Goal: Information Seeking & Learning: Learn about a topic

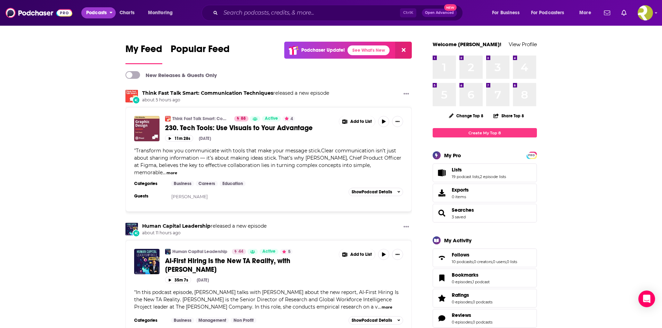
click at [95, 11] on span "Podcasts" at bounding box center [96, 13] width 20 height 10
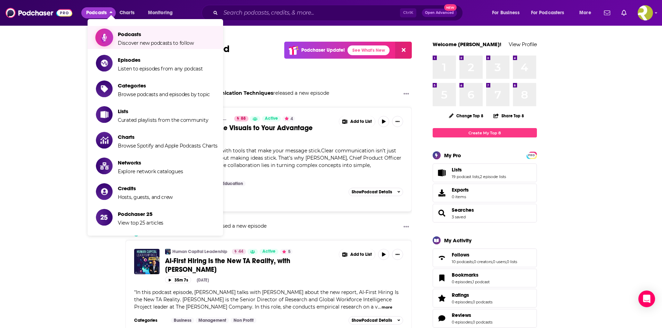
click at [132, 39] on span "Podcasts Discover new podcasts to follow" at bounding box center [156, 37] width 76 height 17
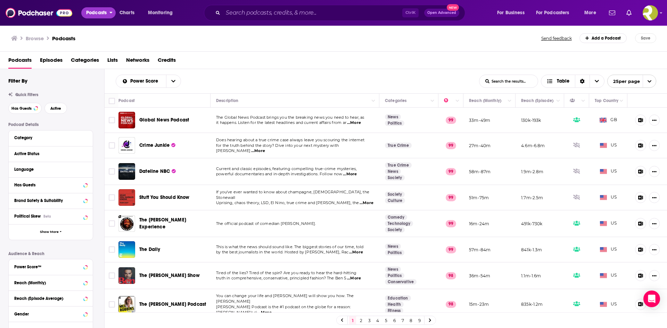
click at [103, 13] on span "Podcasts" at bounding box center [96, 13] width 20 height 10
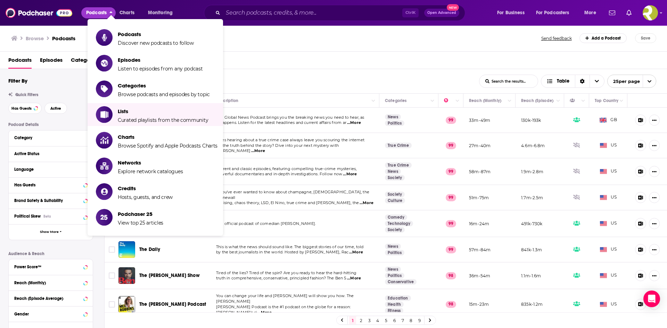
click at [274, 75] on div "Power Score List Search Input Search the results... Table" at bounding box center [297, 81] width 363 height 13
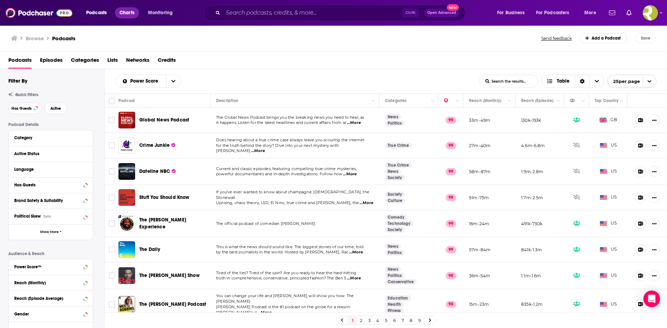
click at [133, 14] on span "Charts" at bounding box center [126, 13] width 15 height 10
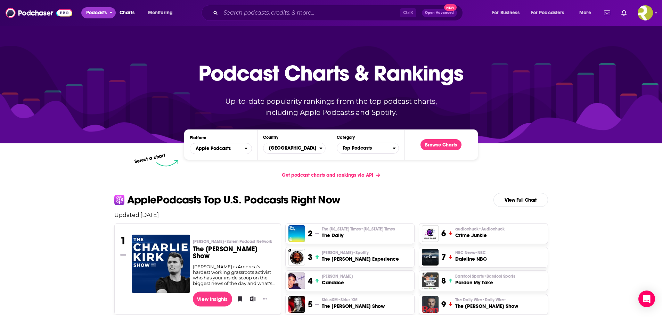
click at [97, 11] on span "Podcasts" at bounding box center [96, 13] width 20 height 10
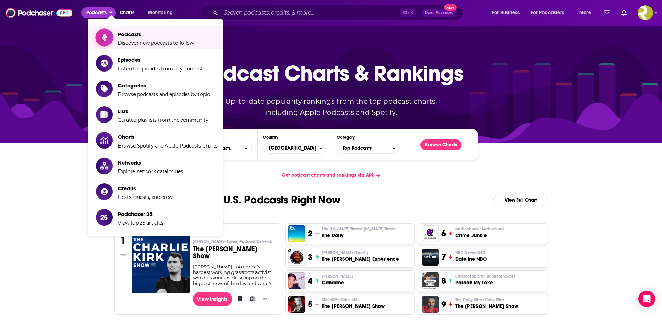
click at [117, 36] on link "Podcasts Discover new podcasts to follow" at bounding box center [157, 37] width 122 height 17
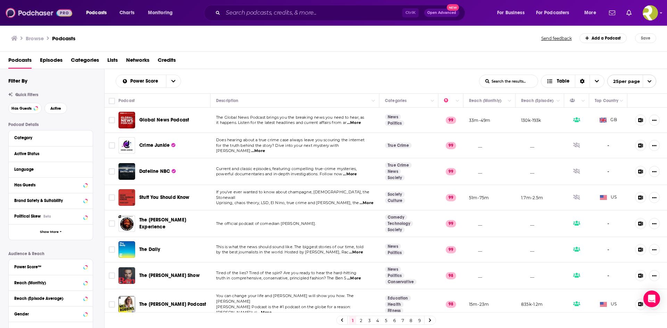
click at [16, 11] on img at bounding box center [39, 12] width 67 height 13
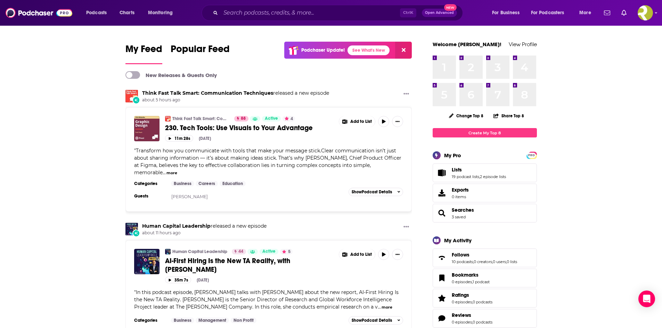
scroll to position [35, 0]
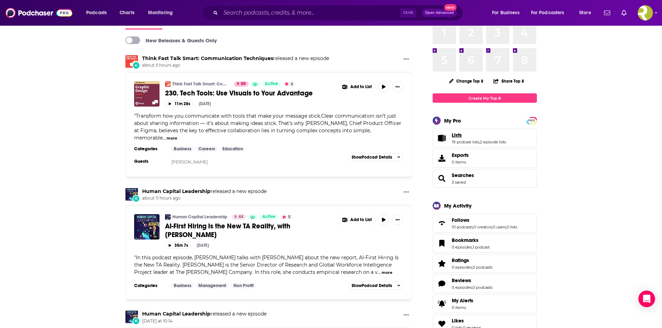
click at [466, 137] on link "Lists" at bounding box center [479, 135] width 54 height 6
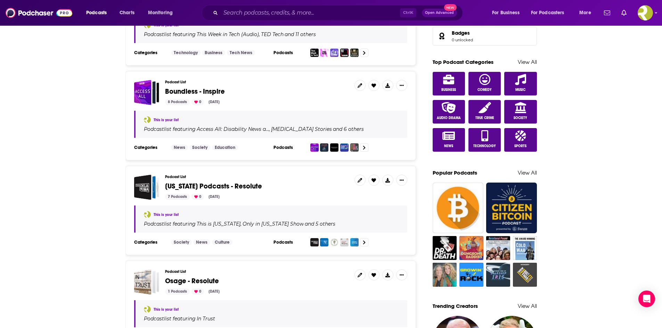
scroll to position [297, 0]
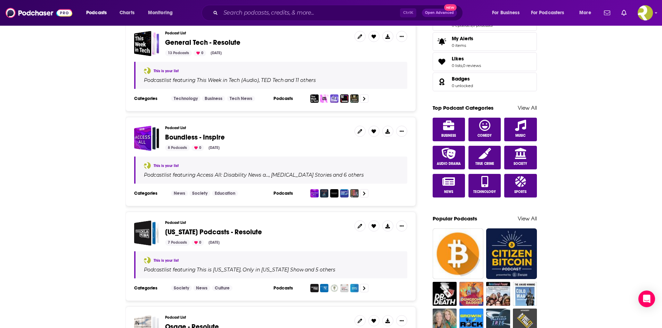
click at [275, 137] on span "Boundless - Inspire" at bounding box center [257, 138] width 184 height 8
click at [151, 140] on div "Boundless - Inspire" at bounding box center [142, 138] width 17 height 25
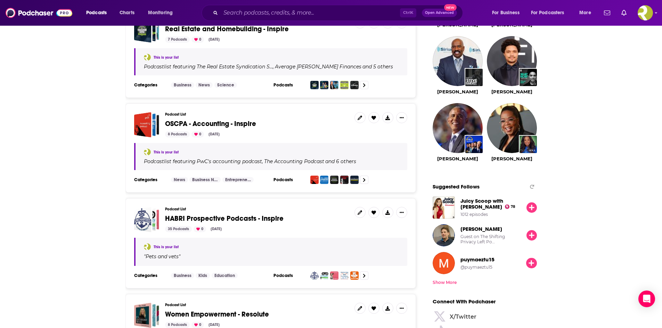
scroll to position [695, 0]
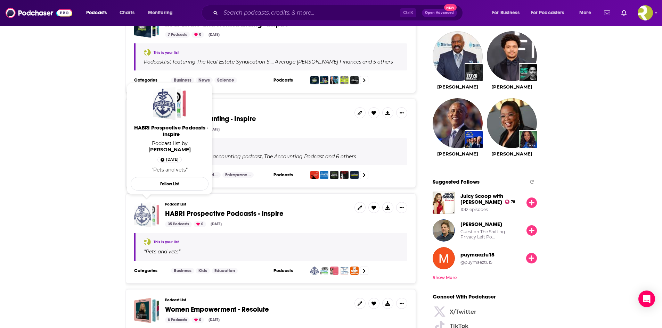
click at [152, 214] on span "HABRI Prospective Podcasts - Inspire" at bounding box center [146, 214] width 25 height 25
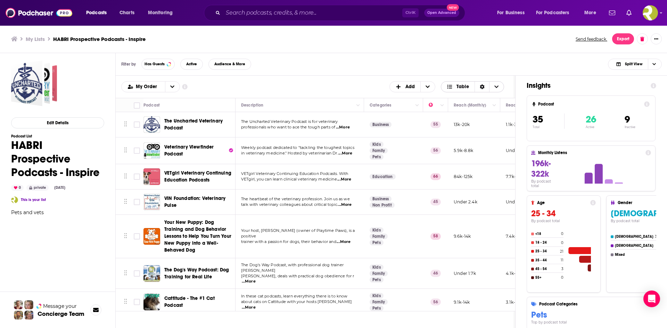
click at [497, 86] on icon "Choose View" at bounding box center [496, 86] width 4 height 5
click at [497, 86] on icon "Choose View" at bounding box center [497, 86] width 4 height 2
